Goal: Information Seeking & Learning: Learn about a topic

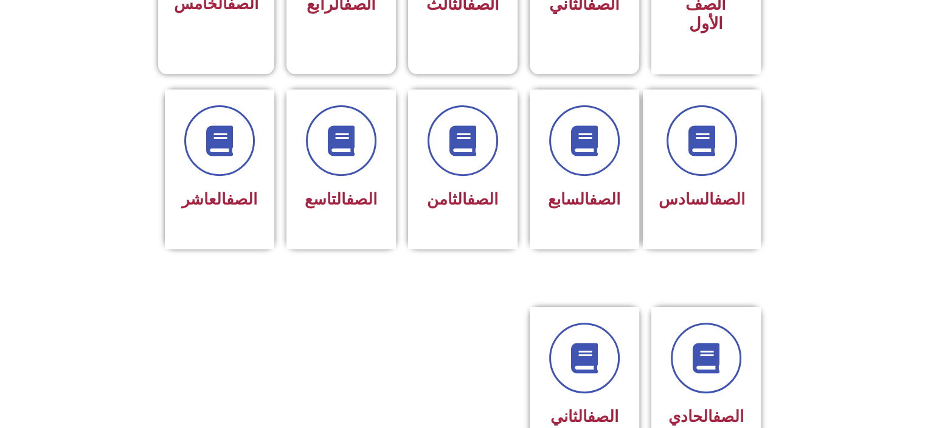
scroll to position [460, 0]
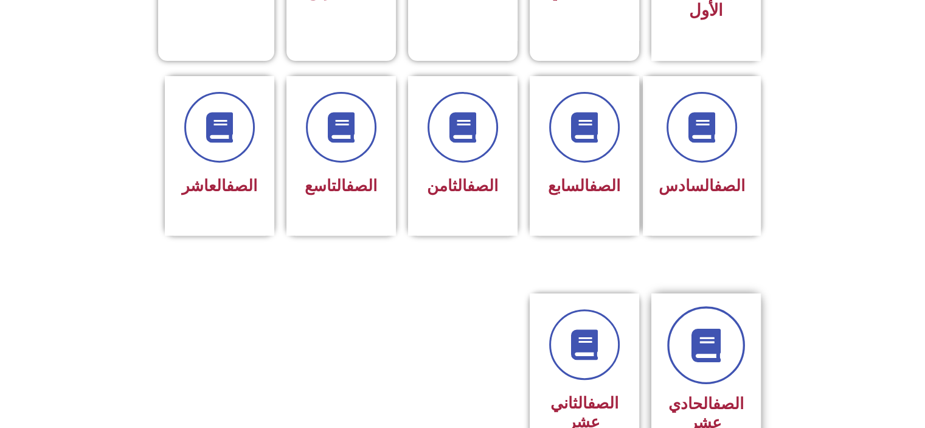
click at [698, 356] on link at bounding box center [706, 345] width 78 height 78
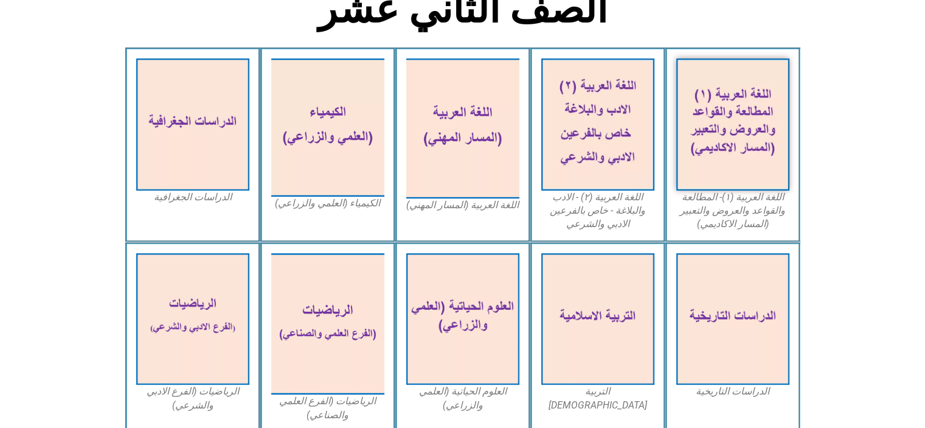
scroll to position [328, 0]
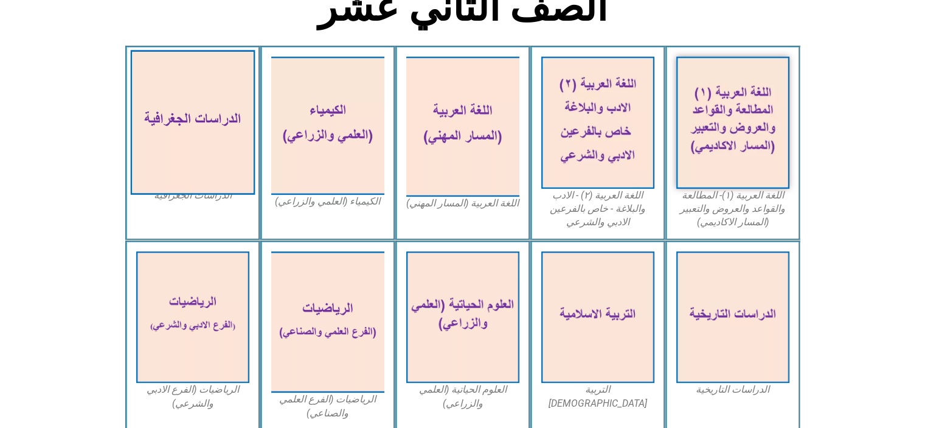
click at [193, 114] on img at bounding box center [192, 122] width 125 height 145
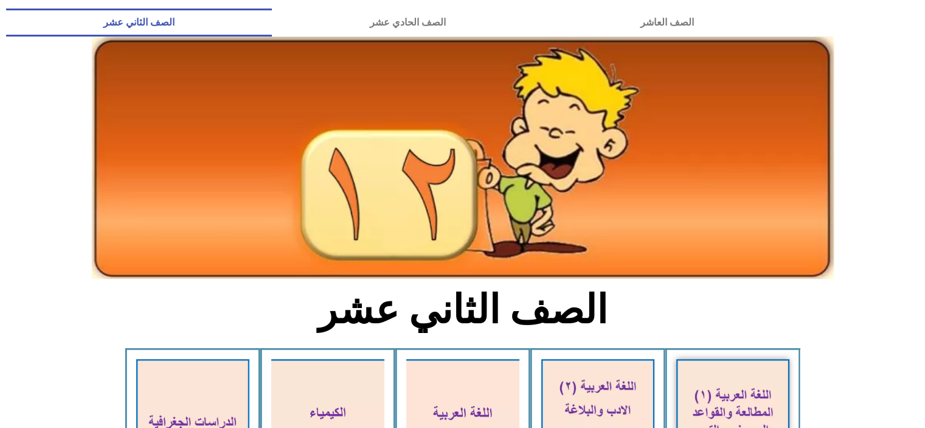
scroll to position [0, 0]
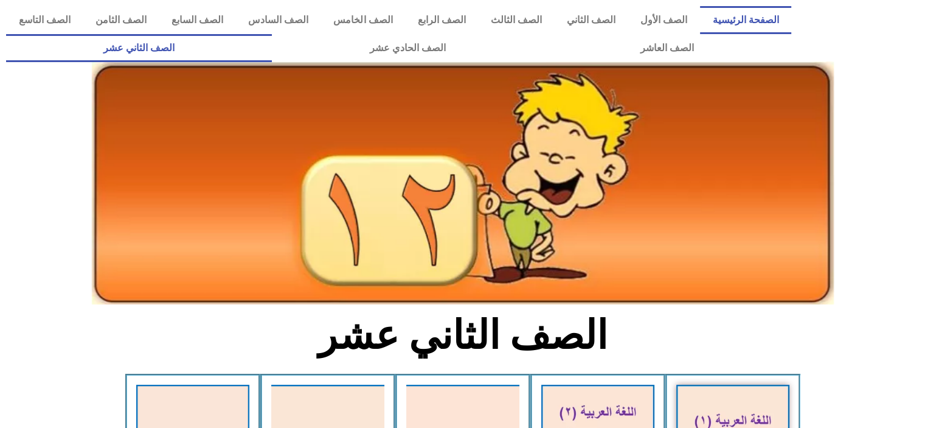
click at [775, 8] on link "الصفحة الرئيسية" at bounding box center [745, 20] width 91 height 28
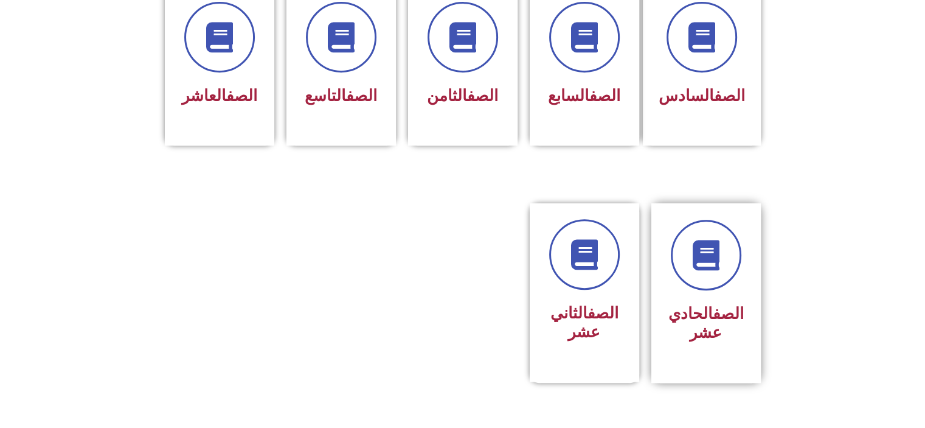
scroll to position [593, 0]
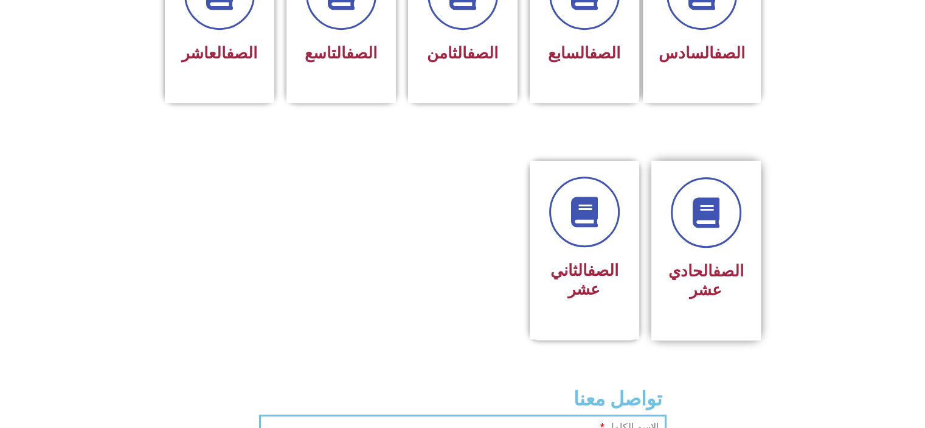
click at [734, 220] on div at bounding box center [706, 212] width 77 height 71
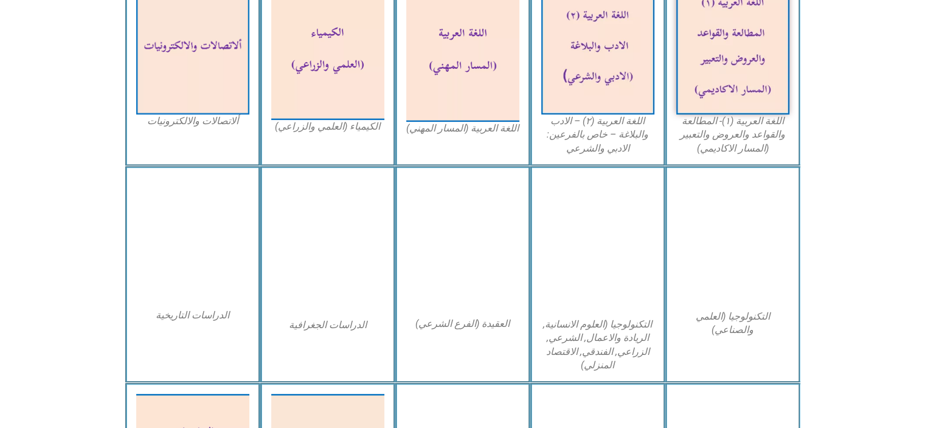
scroll to position [509, 0]
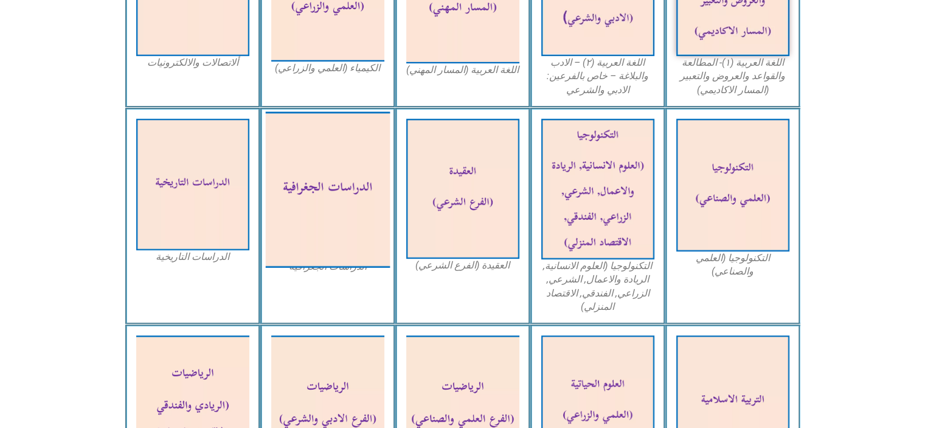
click at [348, 223] on img at bounding box center [327, 189] width 125 height 156
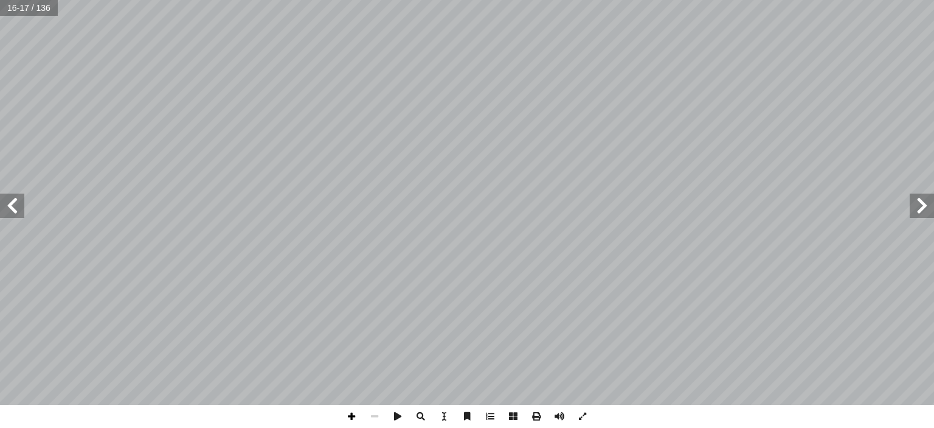
click at [347, 423] on span at bounding box center [351, 416] width 23 height 23
click at [348, 424] on span at bounding box center [351, 416] width 23 height 23
click at [350, 422] on span at bounding box center [351, 416] width 23 height 23
click at [354, 413] on span at bounding box center [351, 416] width 23 height 23
click at [520, 111] on html "الصفحة الرئيسية الصف الأول الصف الثاني الصف الثالث الصف الرابع الصف الخامس الصف…" at bounding box center [467, 55] width 934 height 111
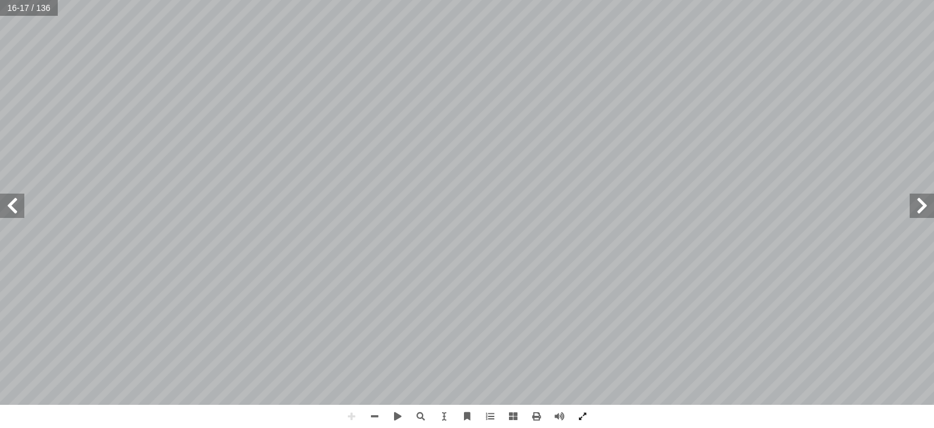
click at [934, 201] on span at bounding box center [922, 205] width 24 height 24
click at [24, 201] on span at bounding box center [12, 205] width 24 height 24
click at [354, 413] on span at bounding box center [351, 416] width 23 height 23
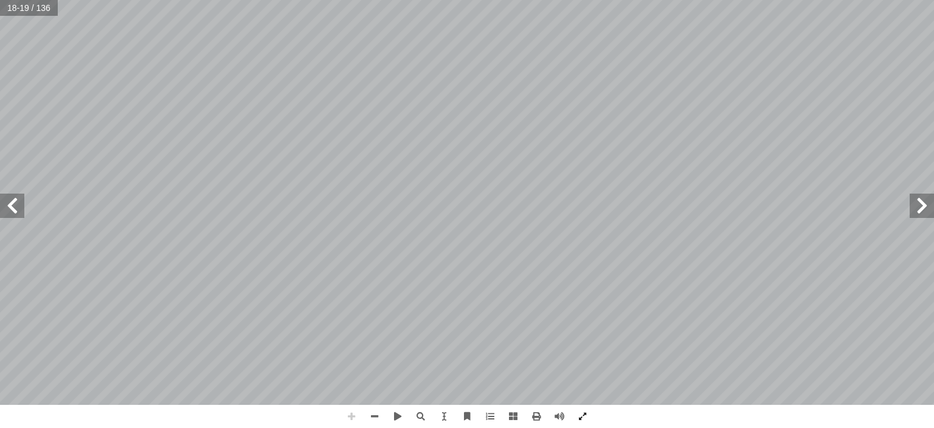
click at [354, 413] on span at bounding box center [351, 416] width 23 height 23
click at [384, 413] on span at bounding box center [374, 416] width 23 height 23
click at [353, 417] on span at bounding box center [351, 416] width 23 height 23
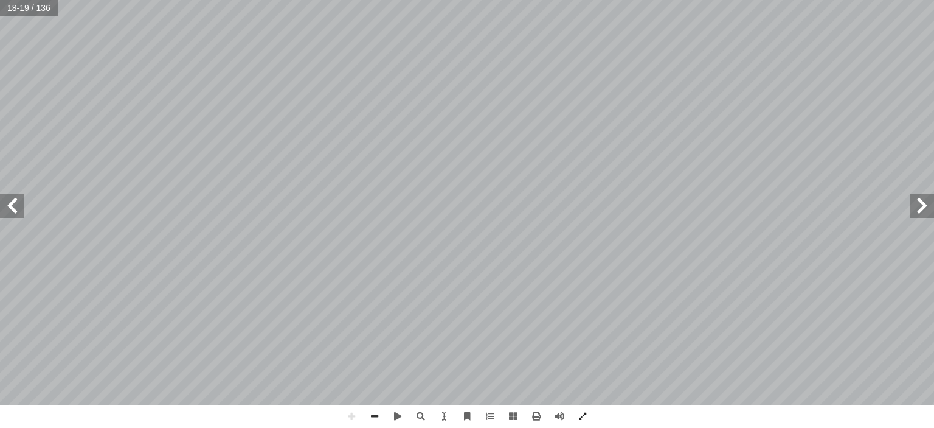
drag, startPoint x: 460, startPoint y: 407, endPoint x: 377, endPoint y: 415, distance: 83.7
click at [377, 415] on span at bounding box center [374, 416] width 23 height 23
click at [336, 418] on div "١٤ ـليم للمـدن، ّ لس � خطيـط ّ لت � ُ حيـث ، مـن الجغرافيـا وعلـم الهندسـة هنـا…" at bounding box center [467, 214] width 934 height 428
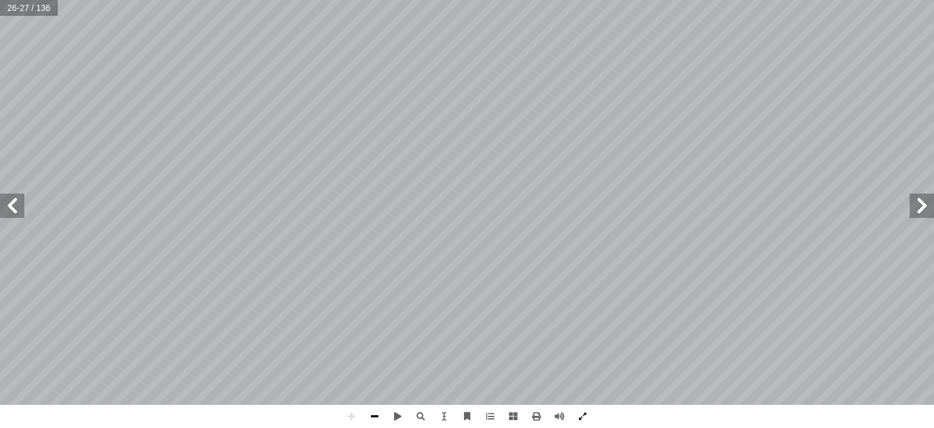
click at [374, 410] on span at bounding box center [374, 416] width 23 height 23
